Goal: Information Seeking & Learning: Learn about a topic

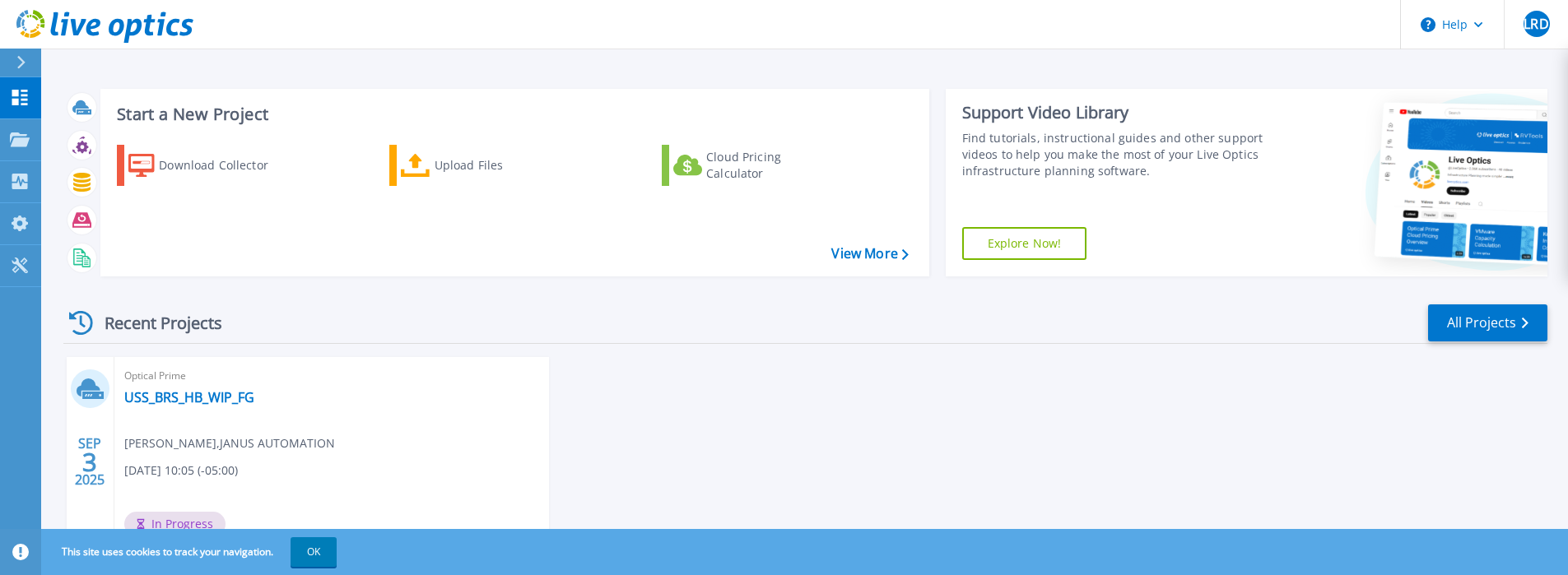
scroll to position [90, 0]
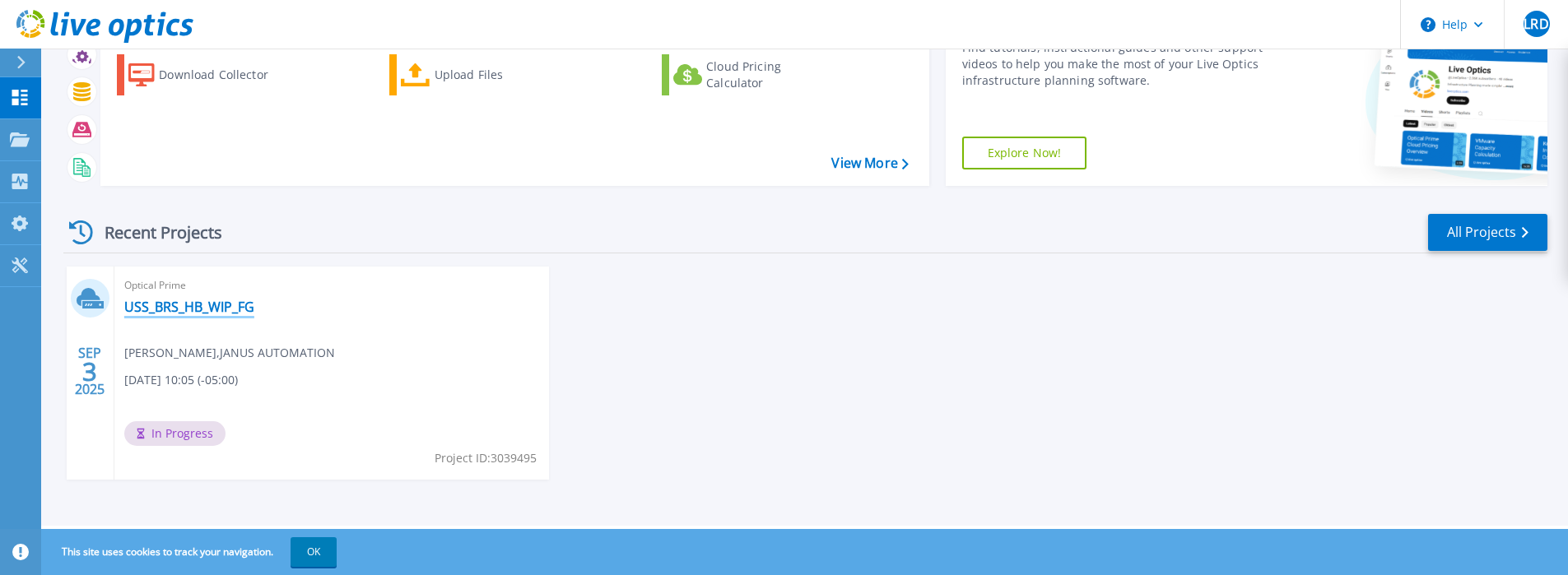
click at [220, 309] on link "USS_BRS_HB_WIP_FG" at bounding box center [189, 306] width 130 height 16
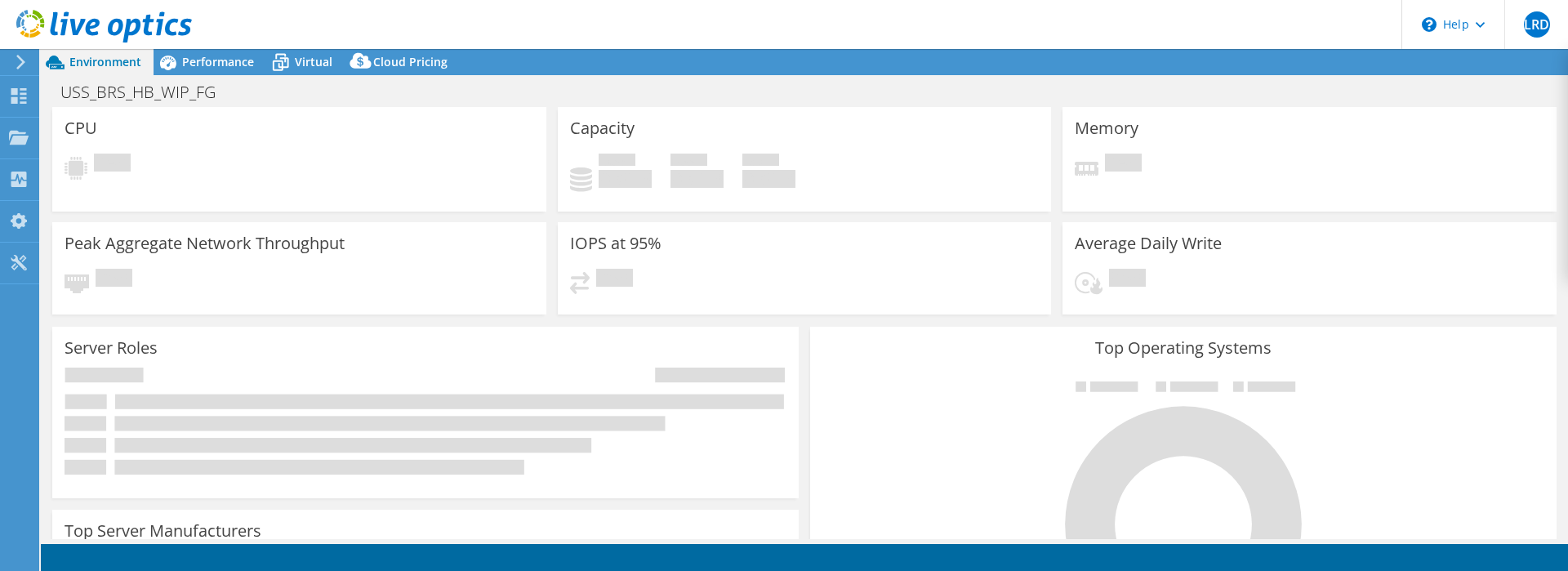
select select "USD"
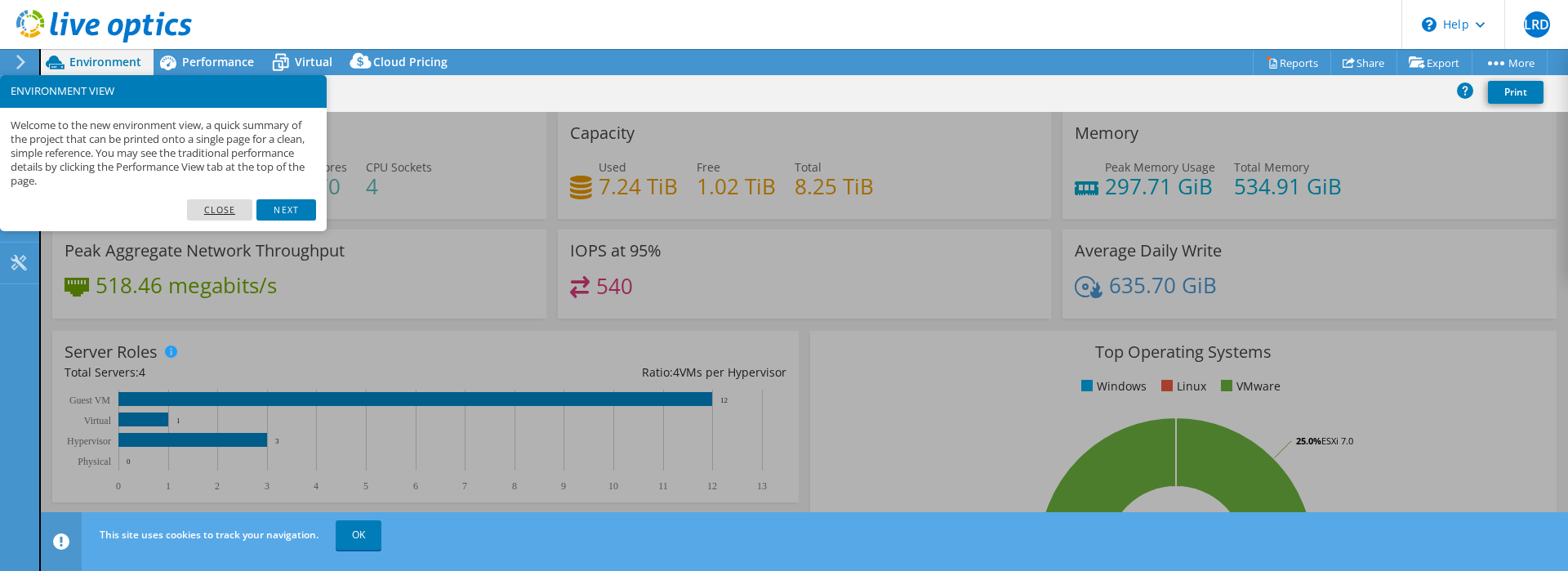
click at [204, 212] on link "Close" at bounding box center [220, 209] width 66 height 21
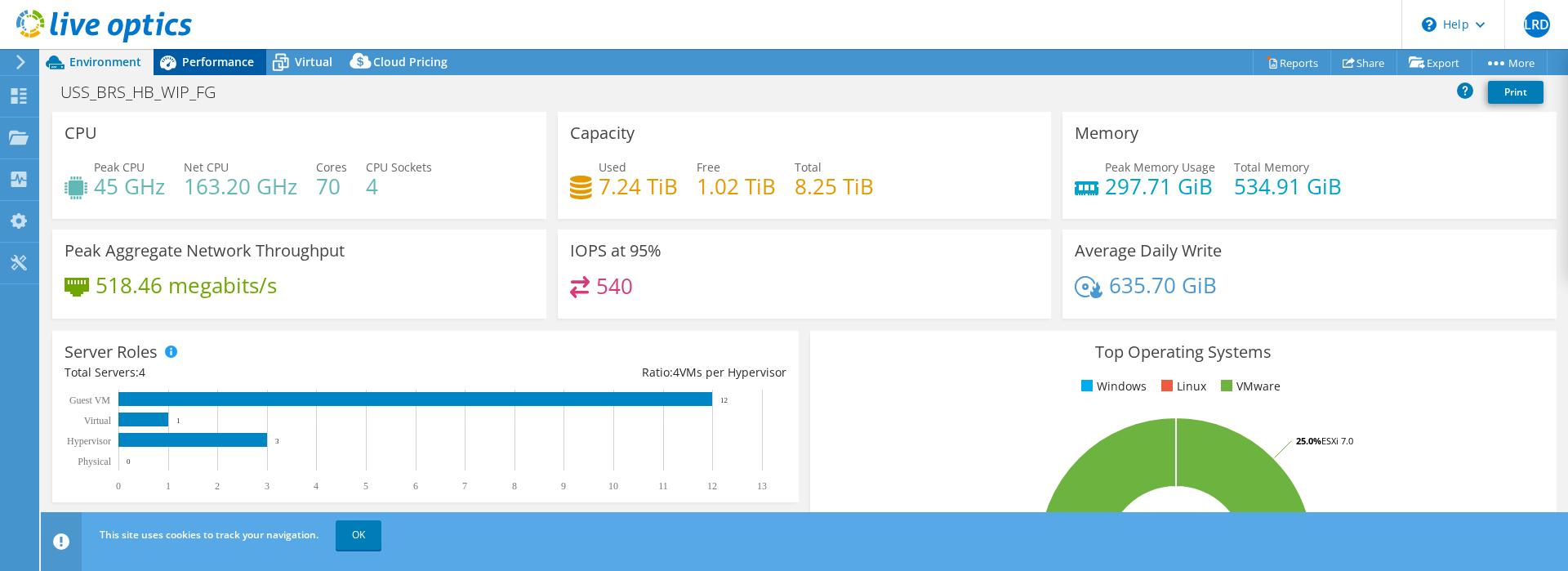
click at [192, 60] on span "Performance" at bounding box center [218, 62] width 72 height 15
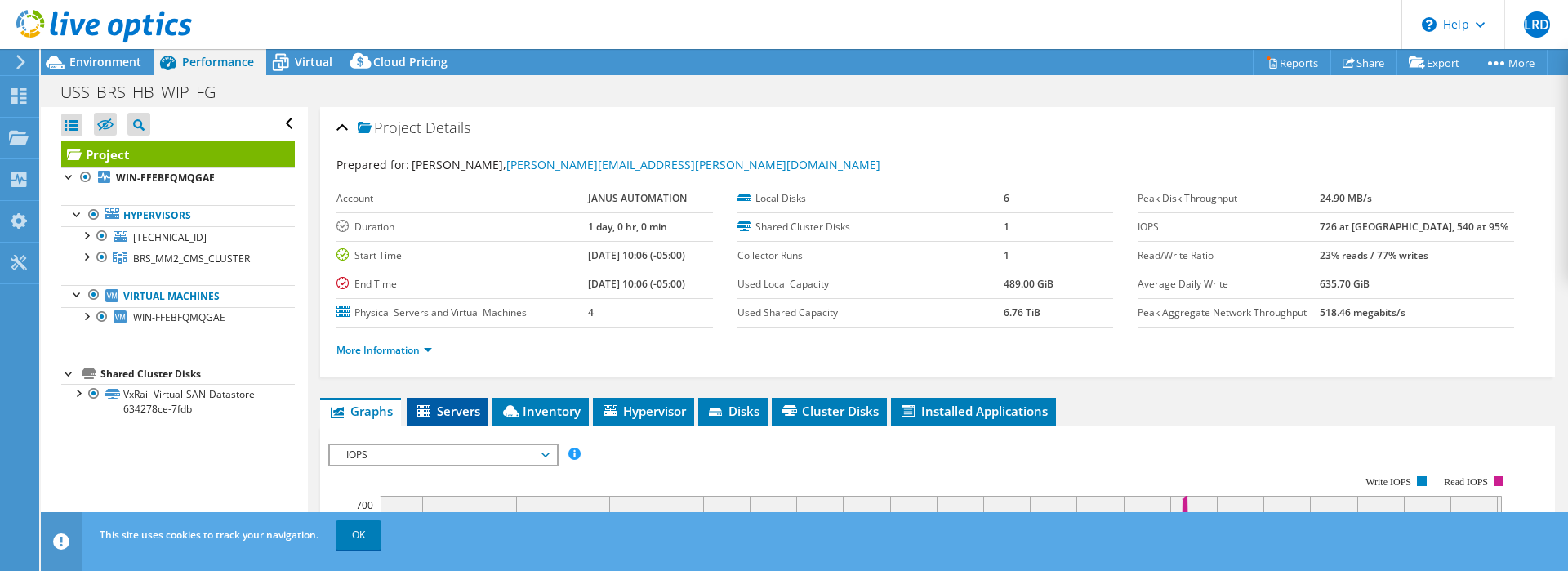
click at [456, 414] on span "Servers" at bounding box center [447, 411] width 65 height 16
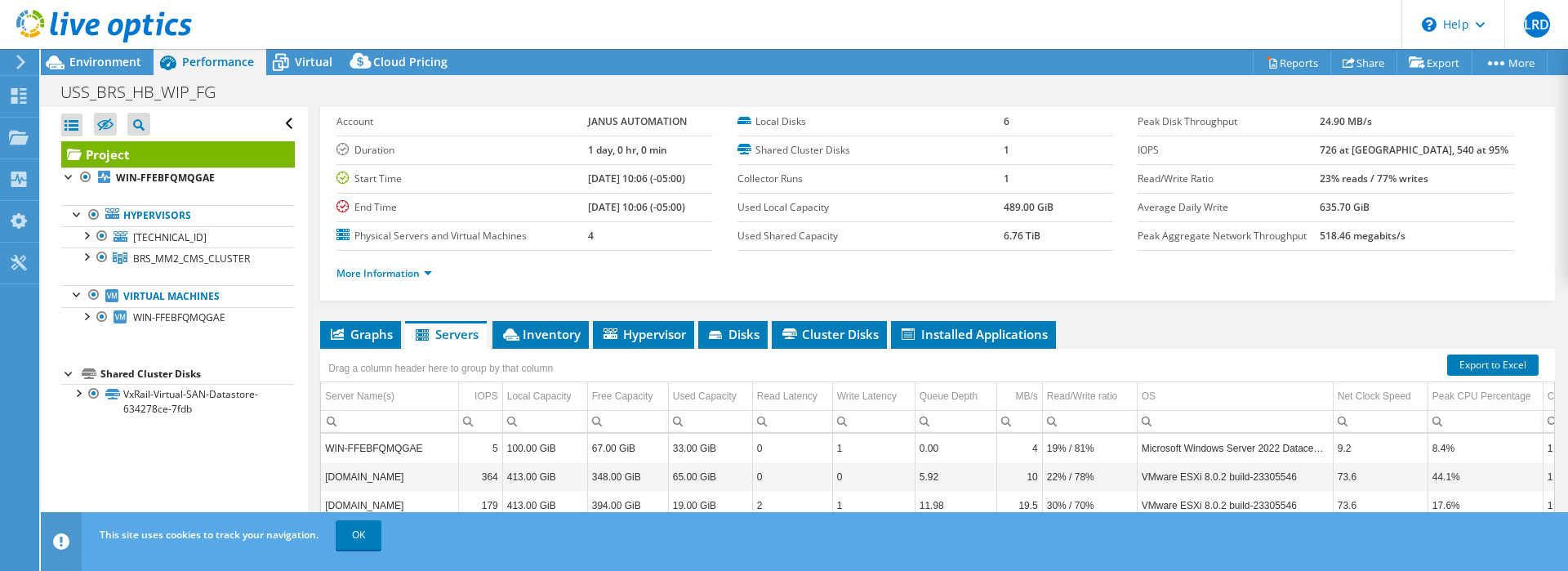
scroll to position [296, 0]
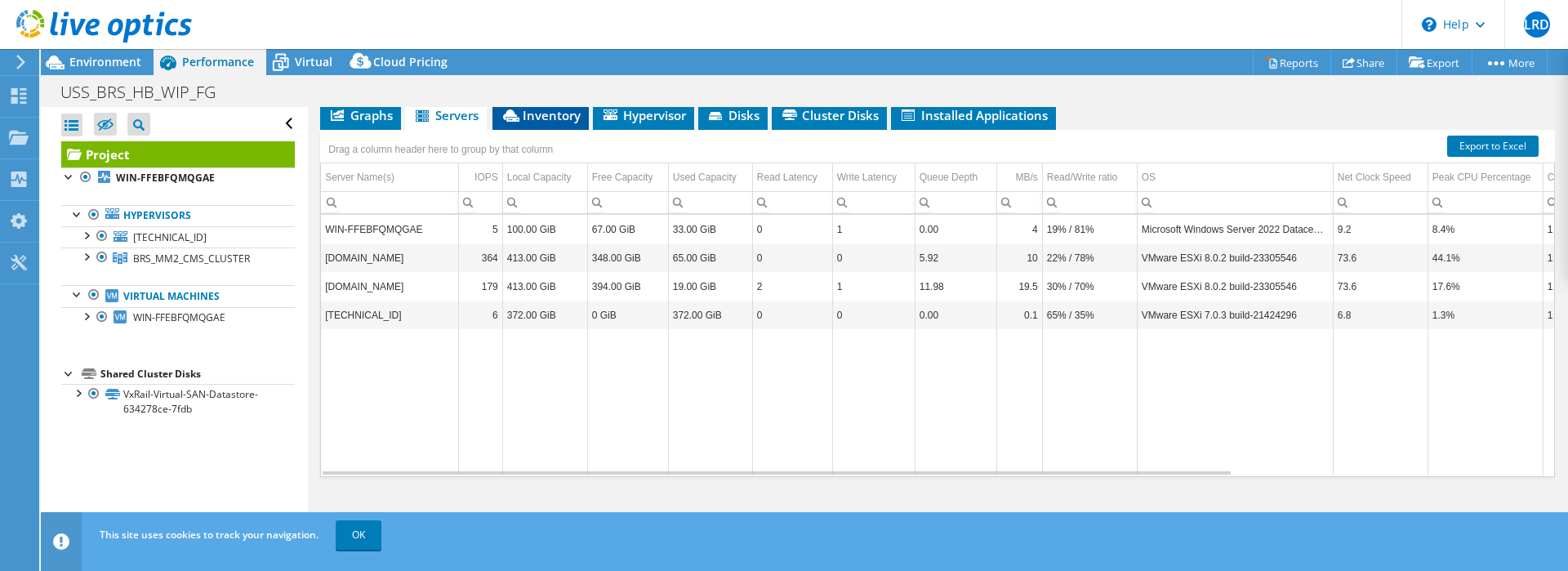
click at [542, 117] on span "Inventory" at bounding box center [540, 115] width 80 height 16
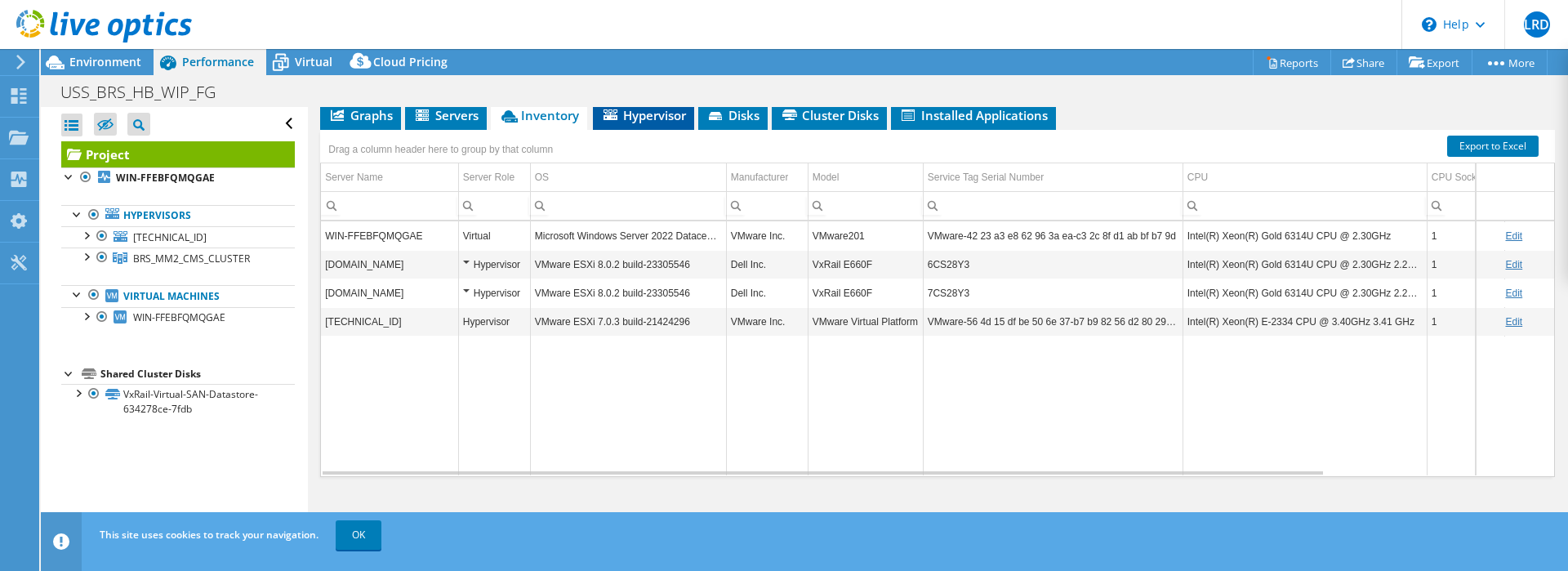
click at [651, 112] on span "Hypervisor" at bounding box center [643, 115] width 85 height 16
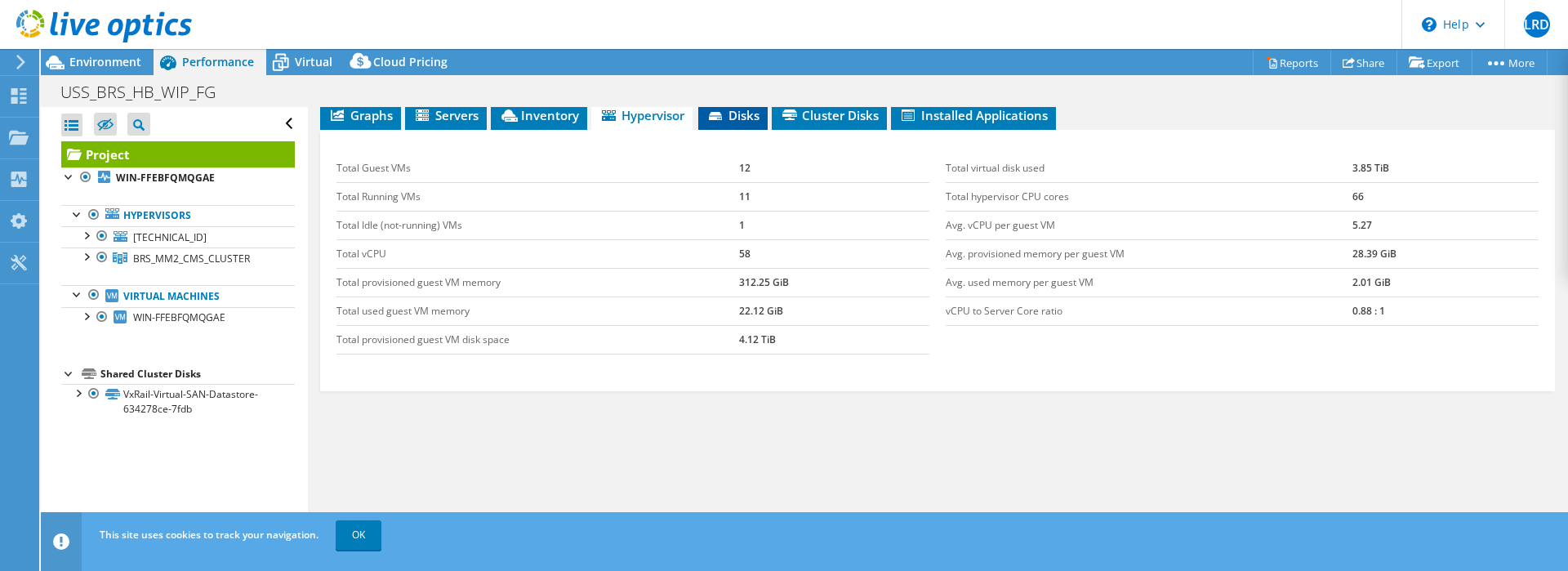
click at [738, 109] on span "Disks" at bounding box center [733, 115] width 53 height 16
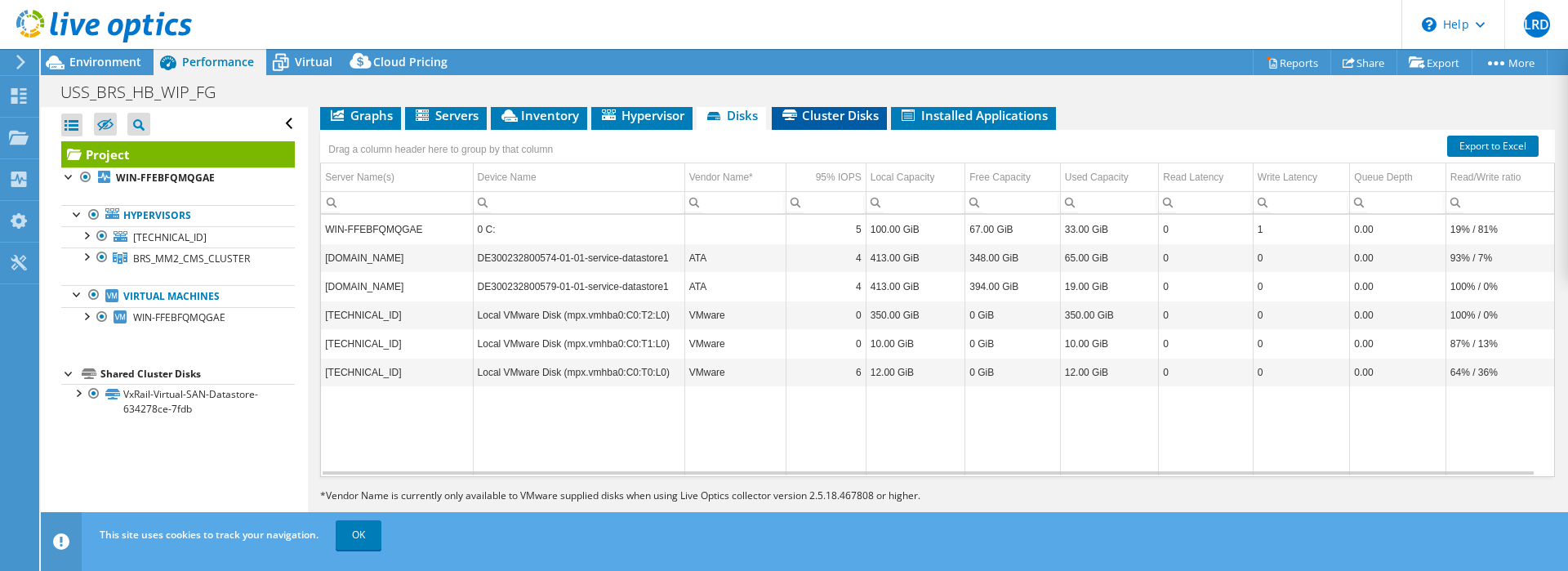
click at [811, 114] on span "Cluster Disks" at bounding box center [829, 115] width 99 height 16
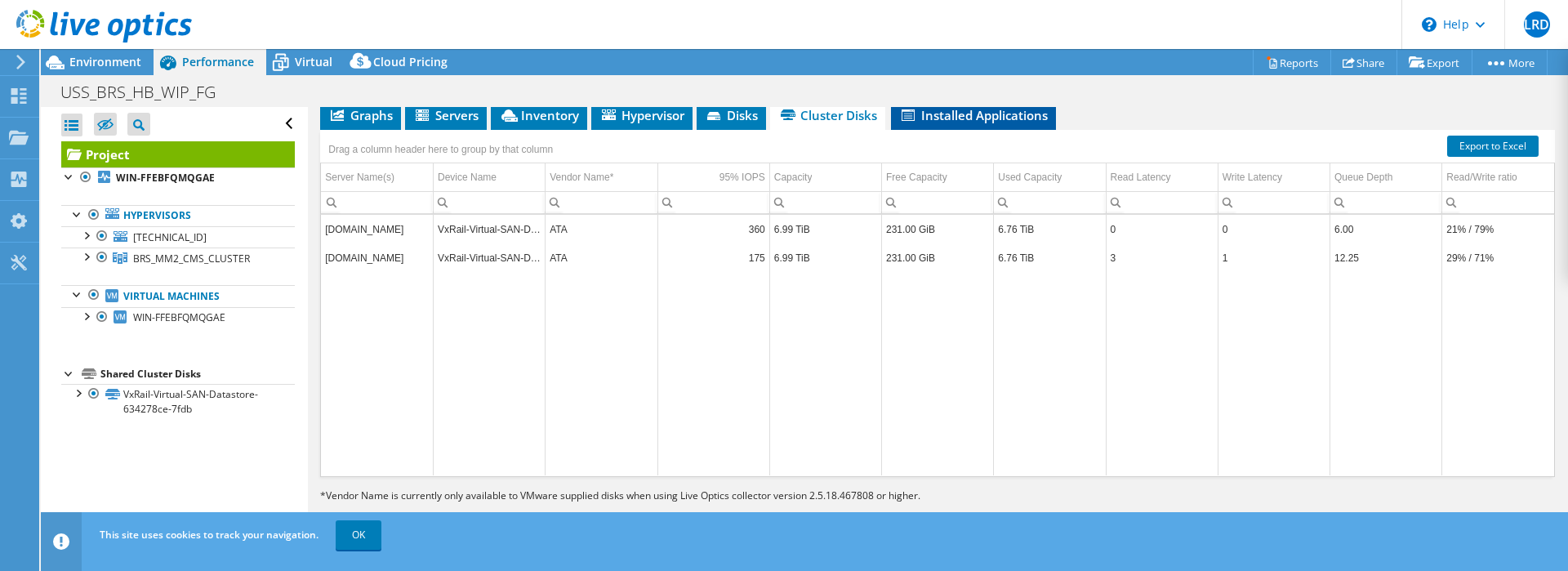
click at [941, 117] on span "Installed Applications" at bounding box center [974, 115] width 149 height 16
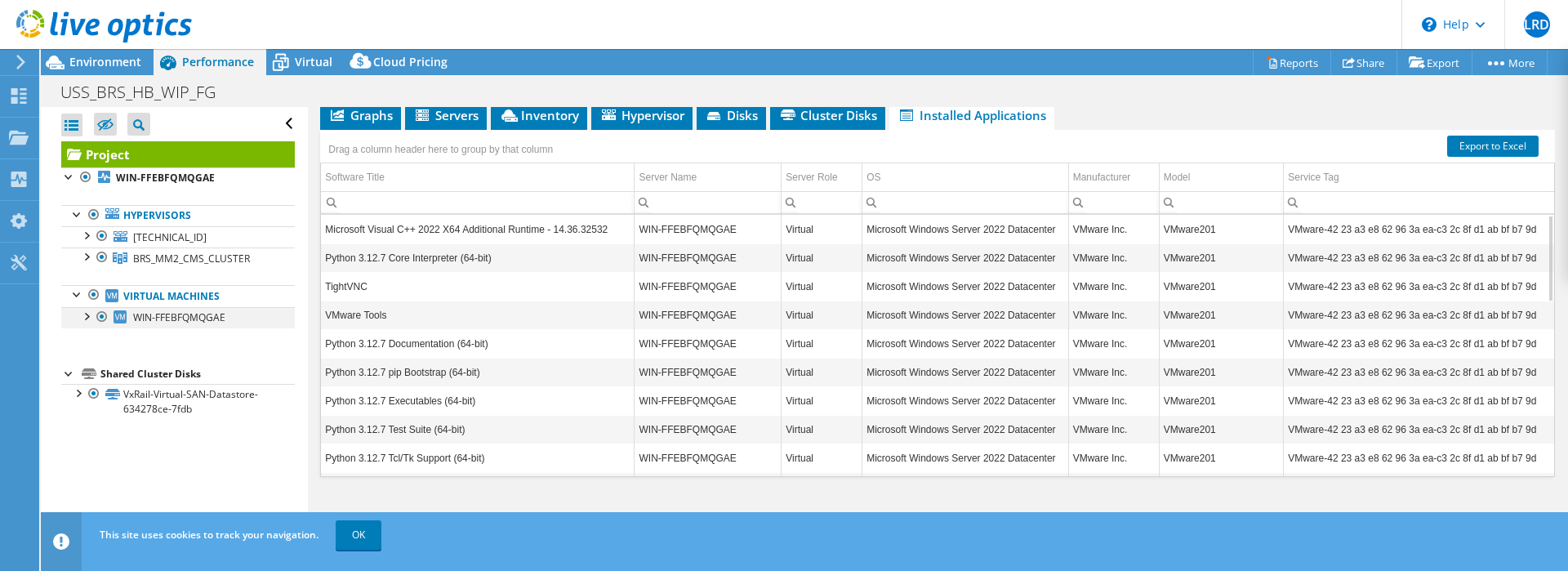
click at [87, 317] on div at bounding box center [85, 315] width 16 height 16
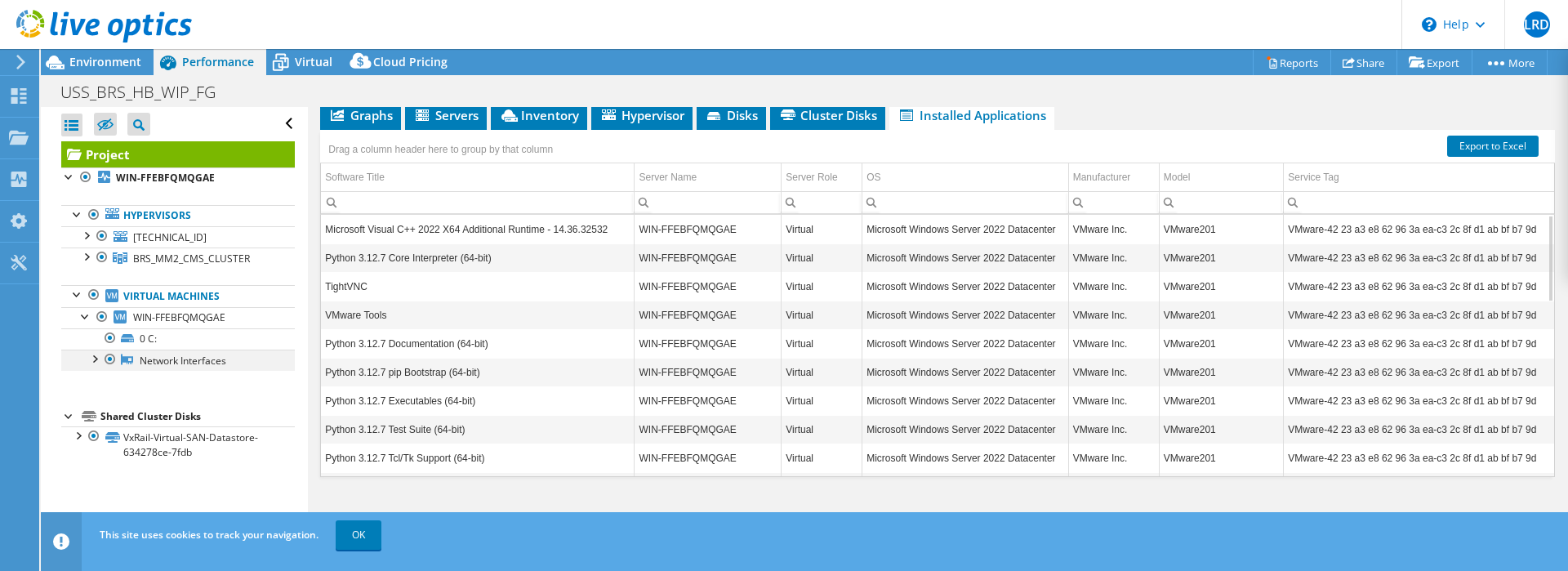
click at [98, 356] on div at bounding box center [94, 357] width 16 height 16
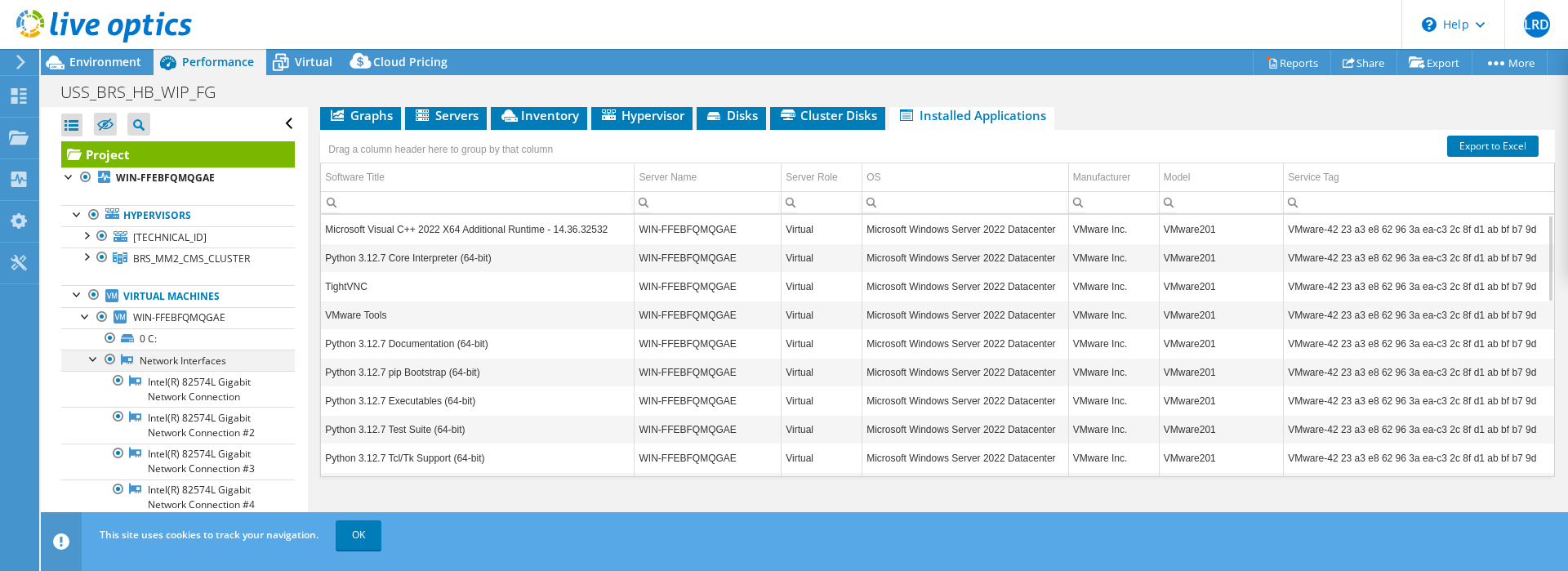
click at [98, 356] on div at bounding box center [94, 357] width 16 height 16
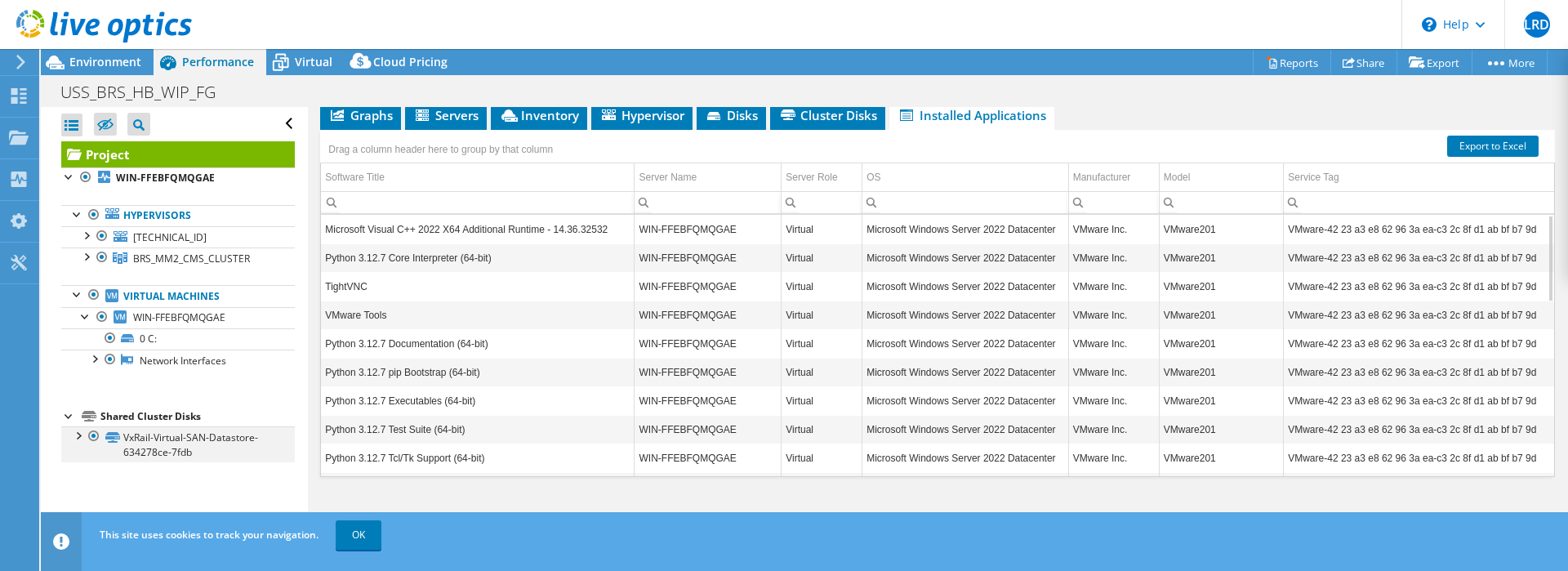
click at [73, 441] on div at bounding box center [77, 434] width 16 height 16
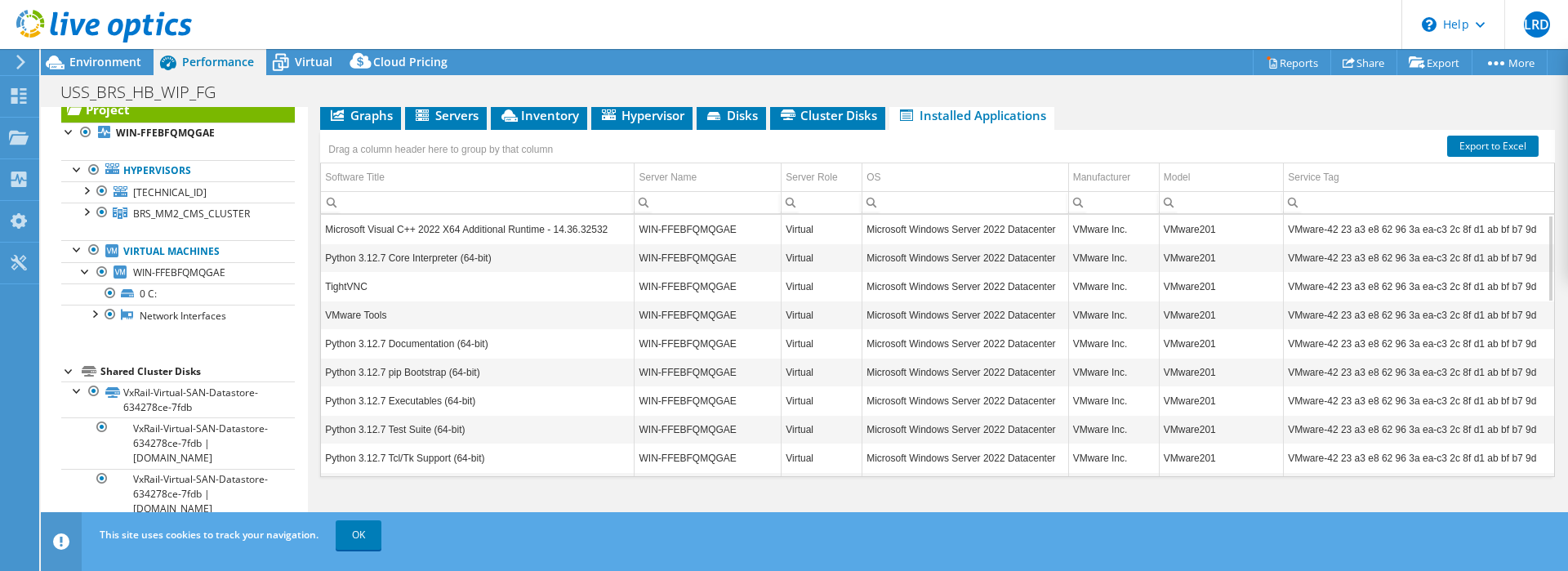
scroll to position [0, 0]
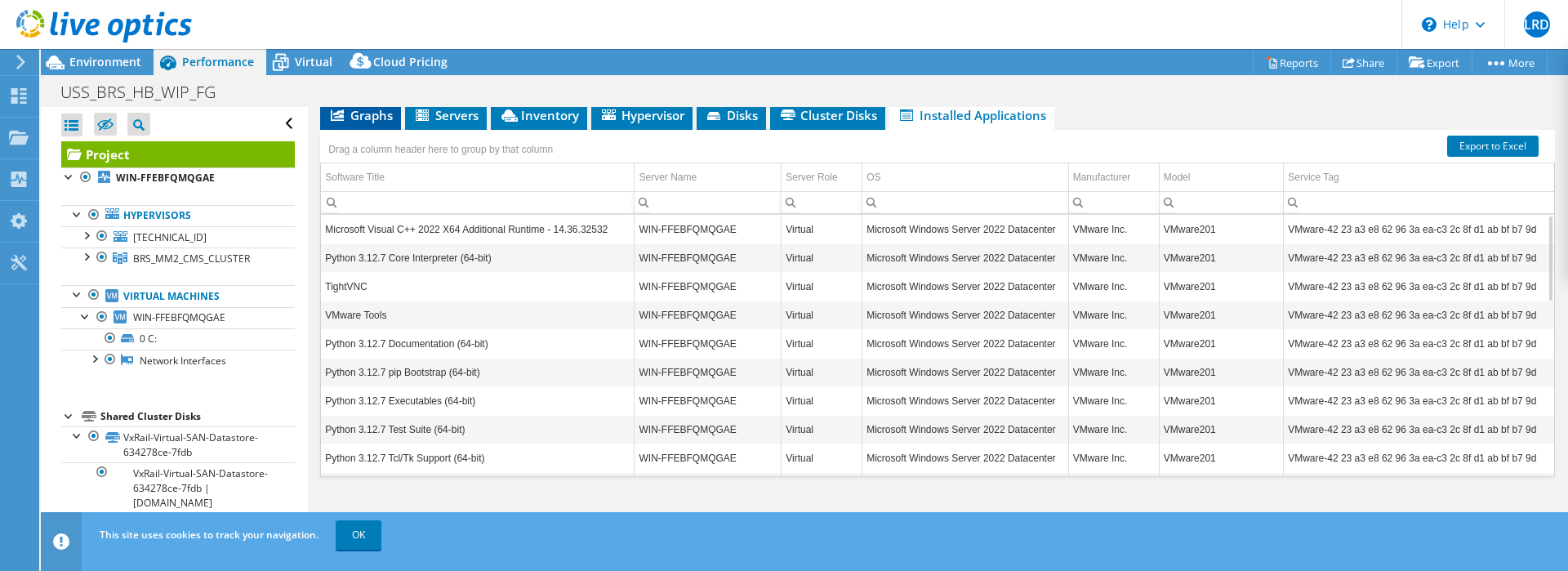
click at [372, 121] on span "Graphs" at bounding box center [361, 115] width 64 height 16
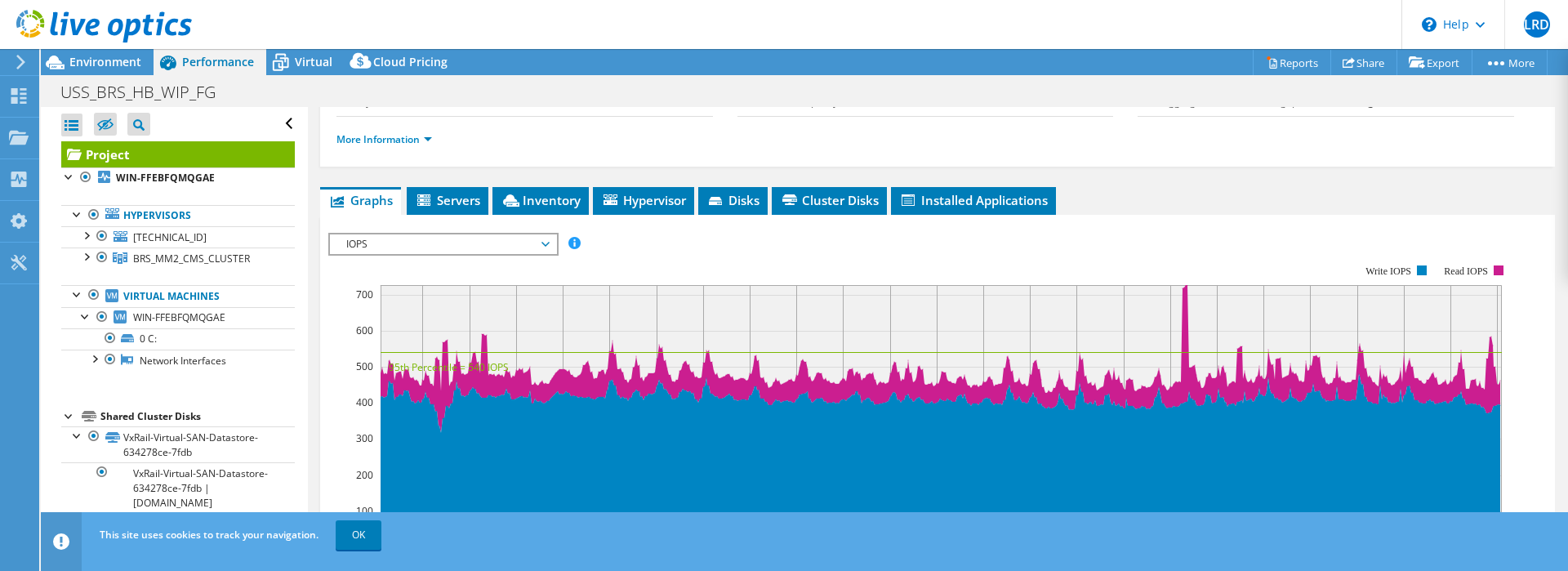
scroll to position [188, 0]
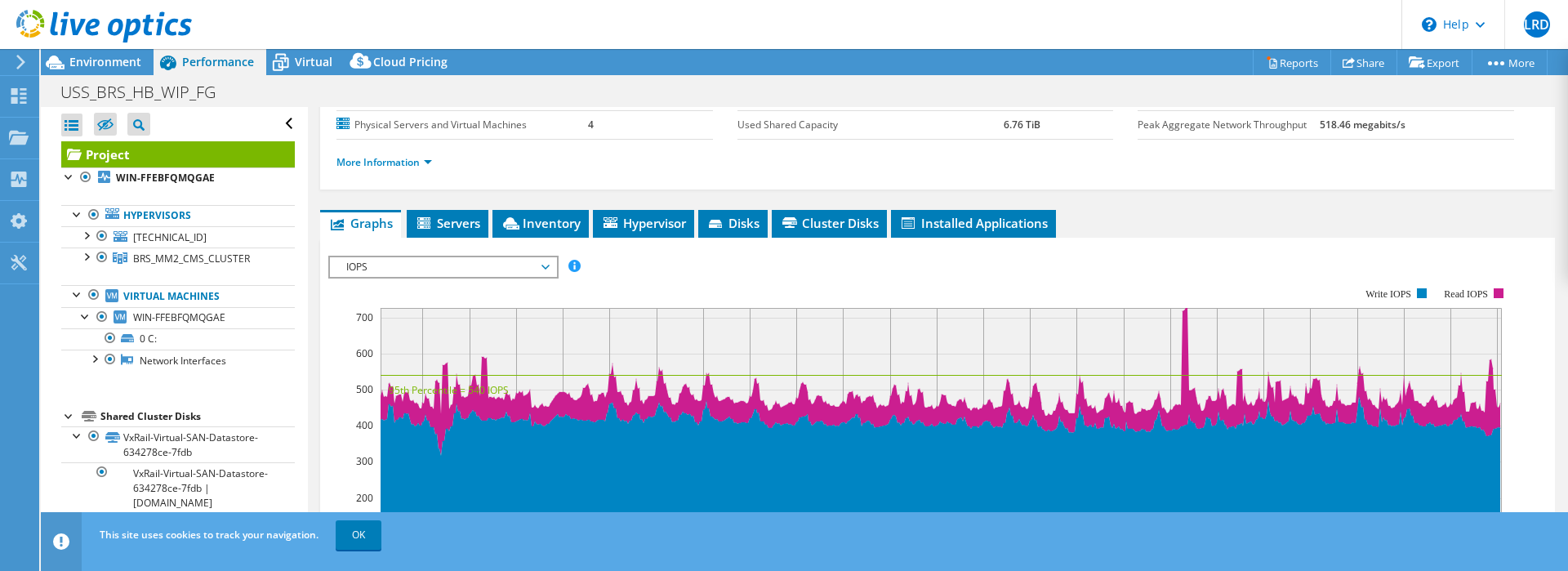
click at [495, 264] on span "IOPS" at bounding box center [442, 267] width 210 height 19
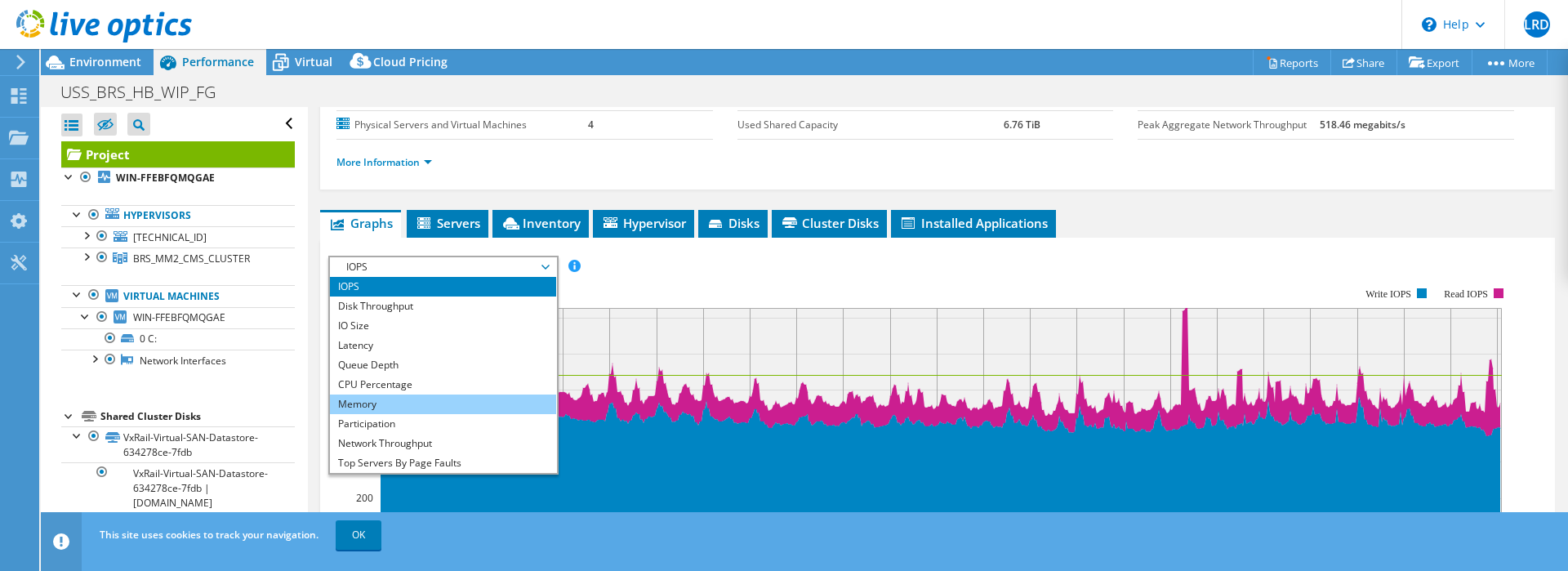
click at [459, 400] on li "Memory" at bounding box center [443, 404] width 226 height 19
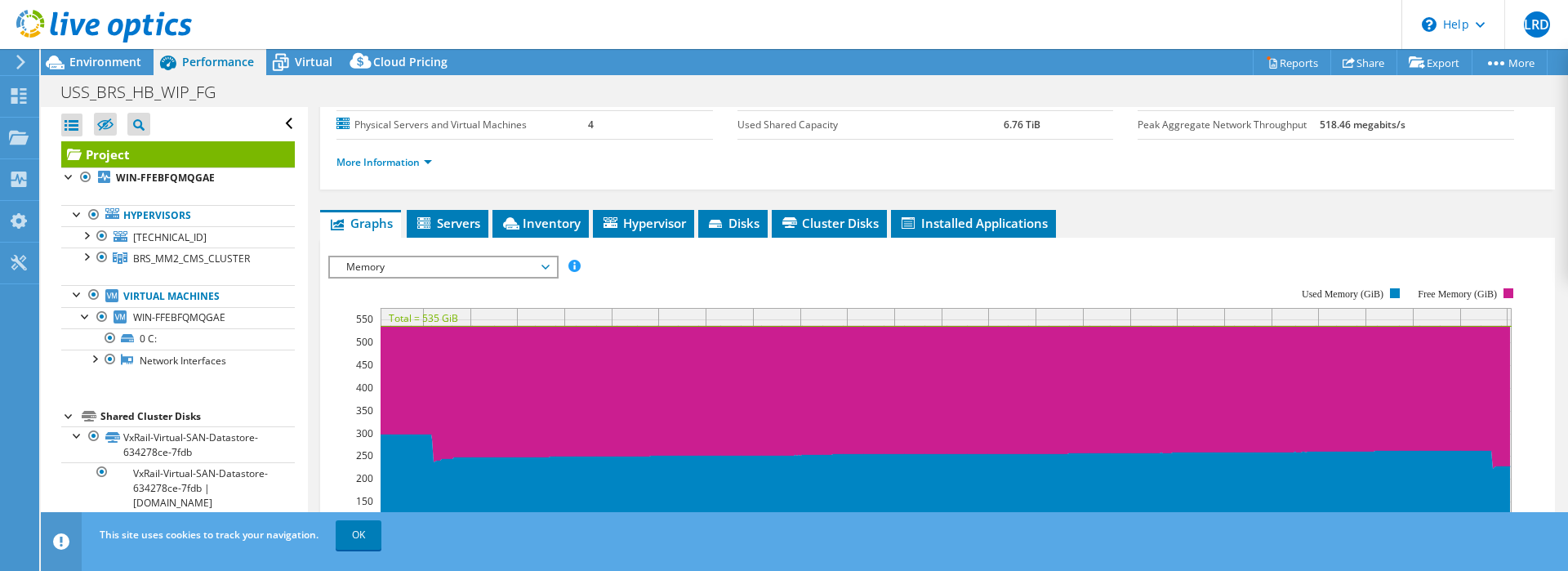
scroll to position [184, 0]
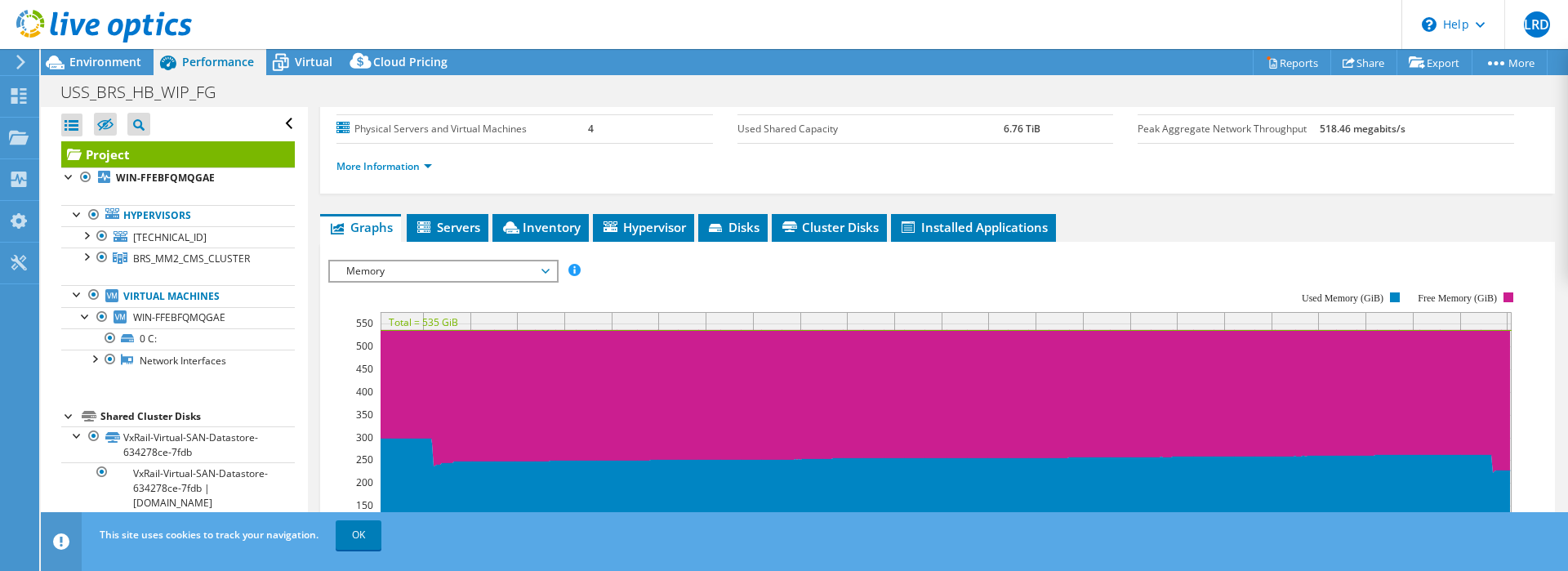
click at [507, 278] on span "Memory" at bounding box center [442, 271] width 210 height 19
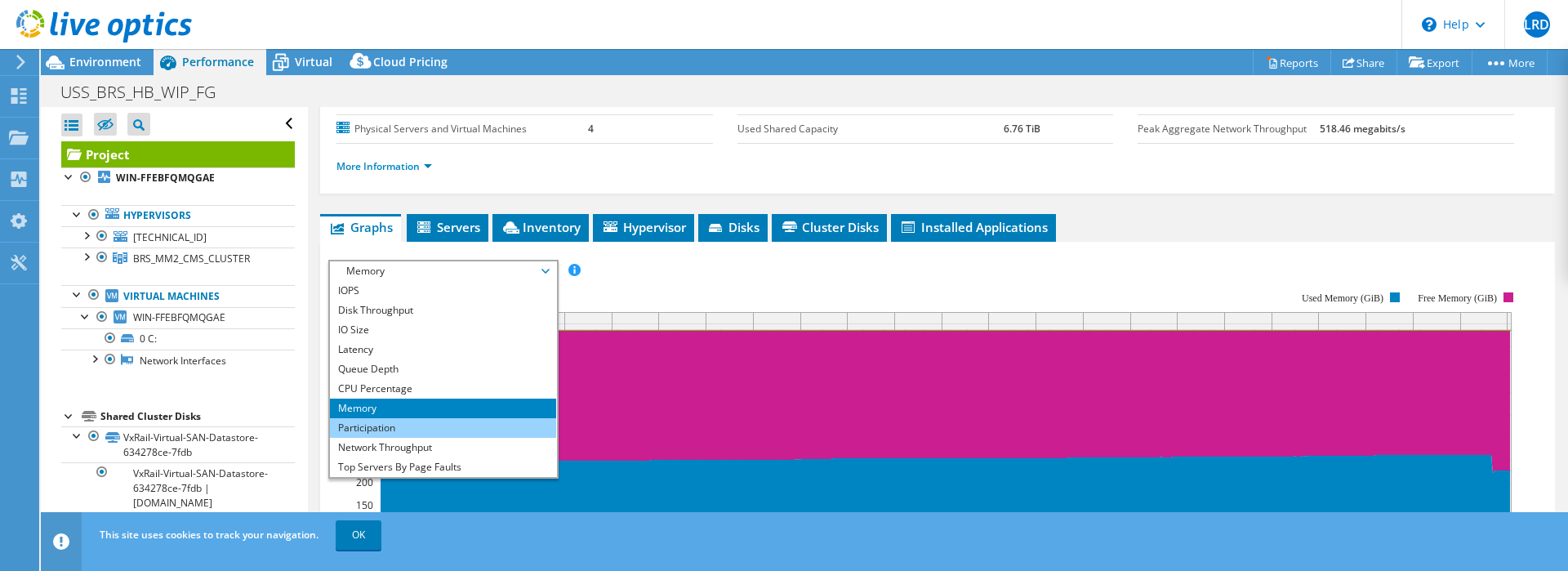
click at [419, 427] on li "Participation" at bounding box center [443, 427] width 226 height 19
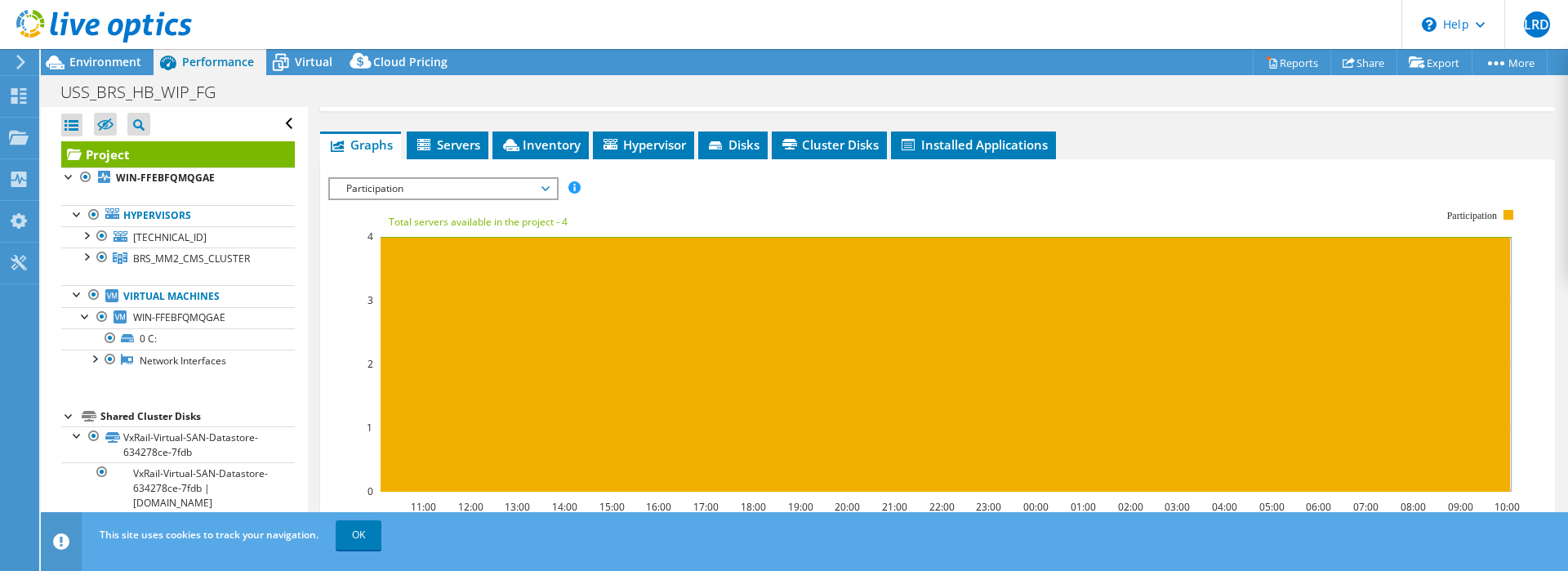
scroll to position [264, 0]
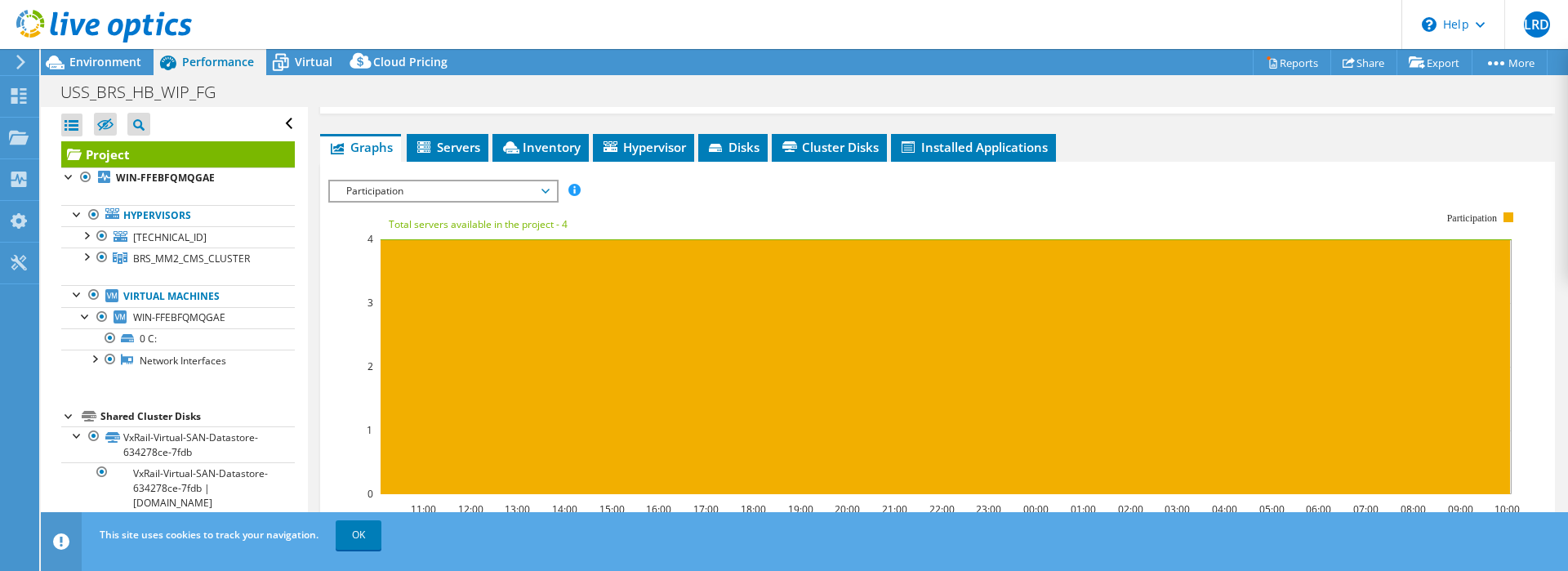
click at [491, 193] on span "Participation" at bounding box center [442, 191] width 210 height 19
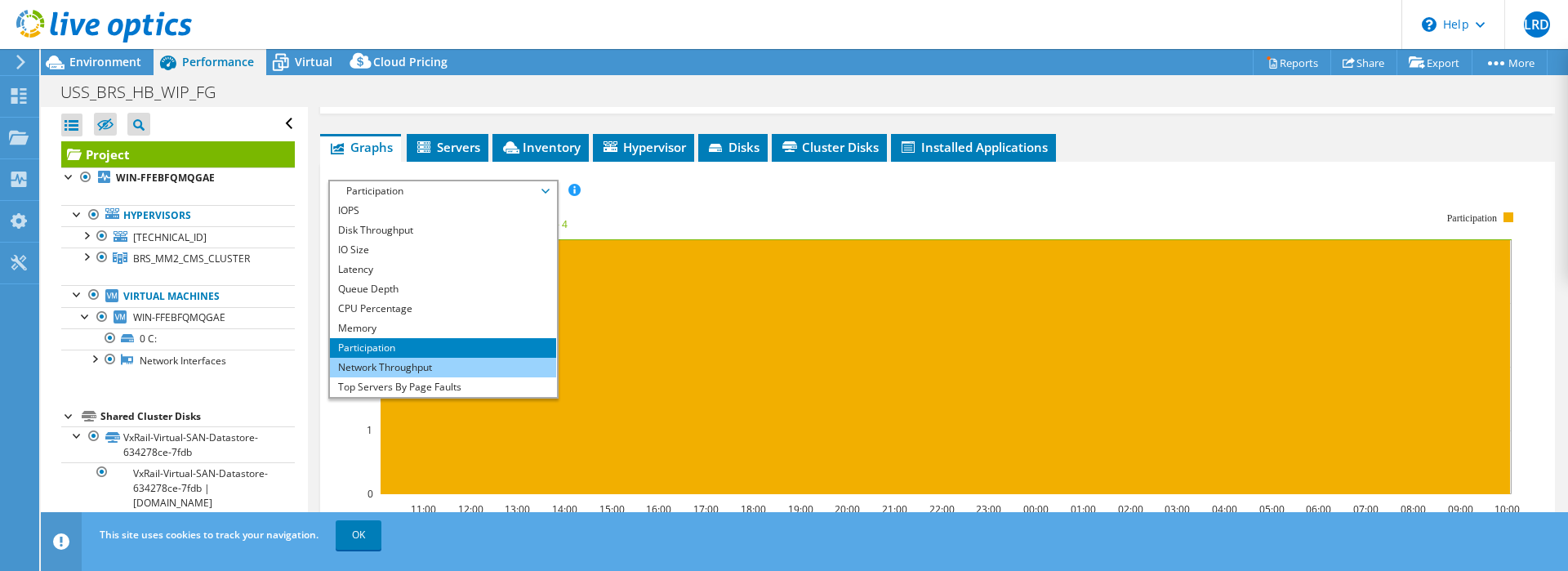
click at [435, 363] on li "Network Throughput" at bounding box center [443, 367] width 226 height 19
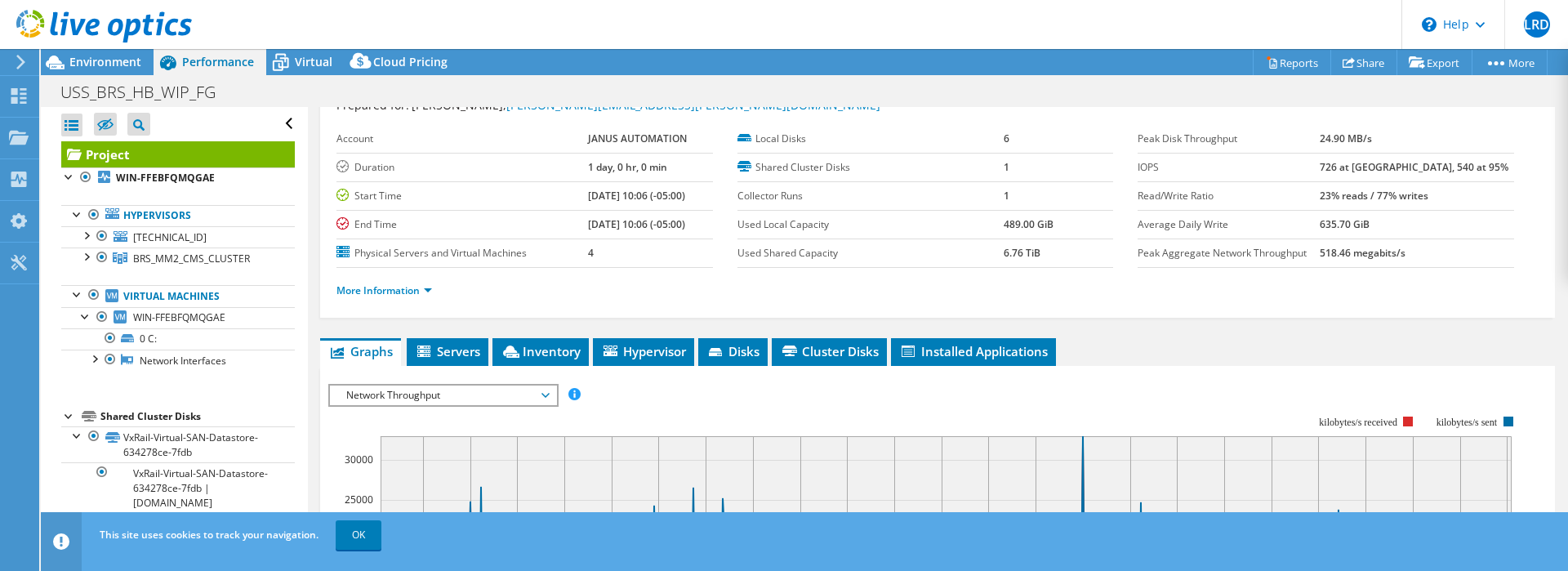
scroll to position [0, 0]
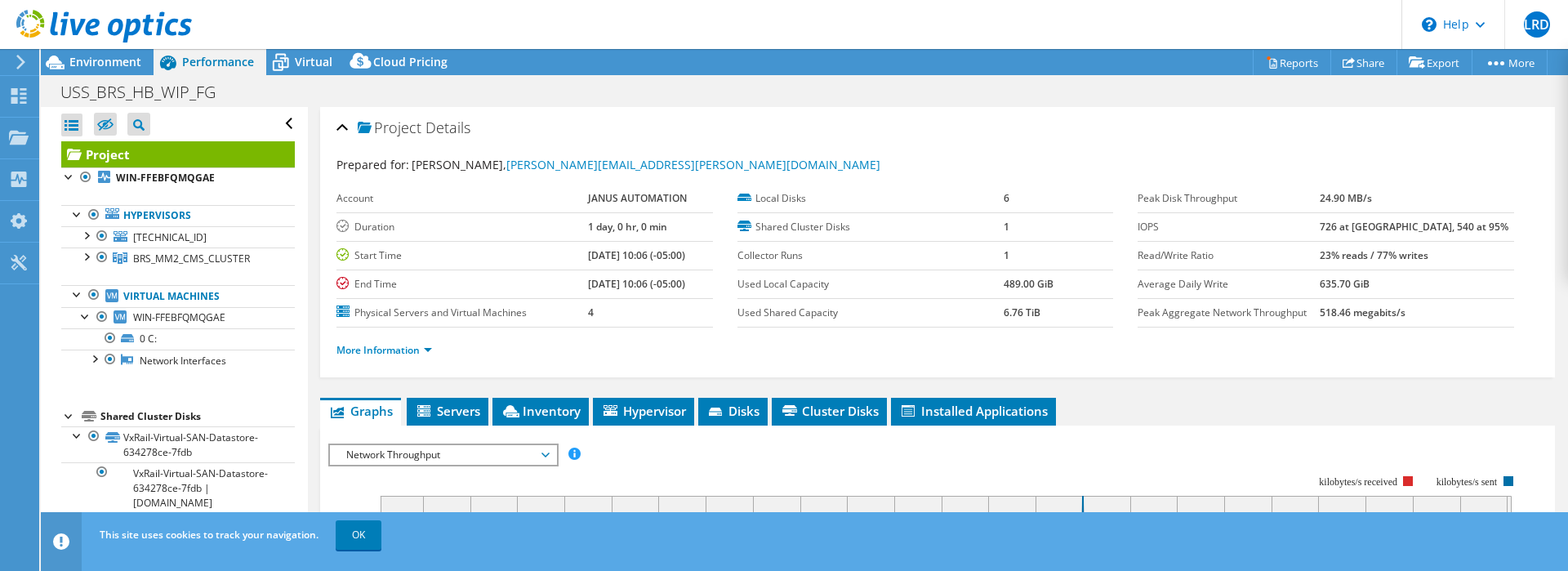
click at [62, 54] on div at bounding box center [95, 27] width 192 height 55
click at [85, 60] on span "Environment" at bounding box center [105, 62] width 72 height 15
